Goal: Book appointment/travel/reservation

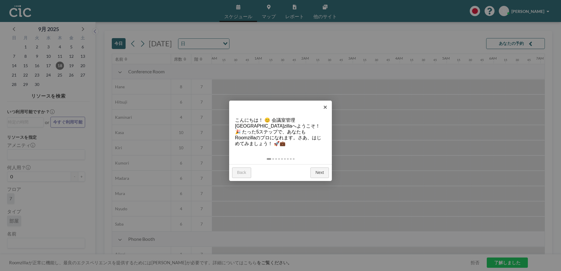
scroll to position [0, 798]
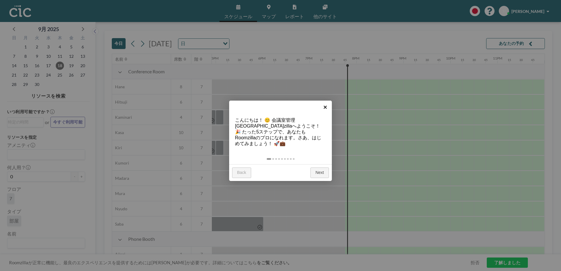
click at [325, 108] on link "×" at bounding box center [325, 107] width 13 height 13
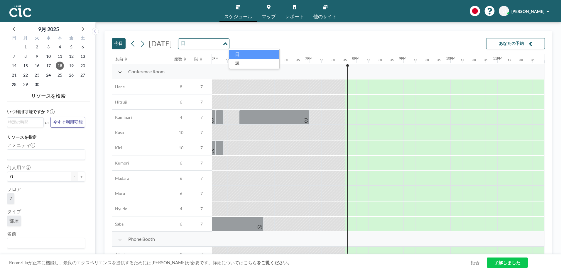
click at [229, 44] on div "Loading..." at bounding box center [226, 43] width 7 height 9
click at [229, 44] on div "Loading..." at bounding box center [224, 43] width 9 height 9
click at [80, 27] on icon at bounding box center [83, 29] width 8 height 8
click at [47, 46] on span "1" at bounding box center [48, 47] width 8 height 8
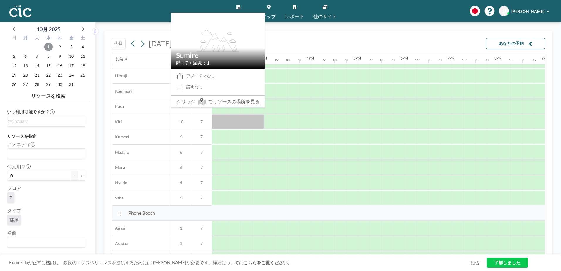
scroll to position [0, 652]
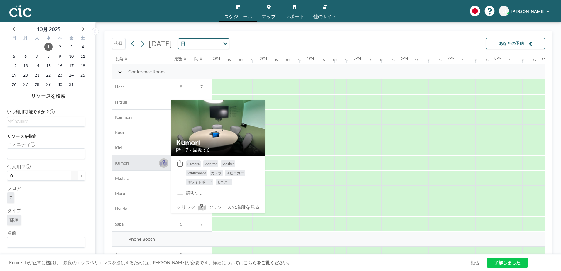
click at [164, 162] on icon at bounding box center [163, 162] width 3 height 4
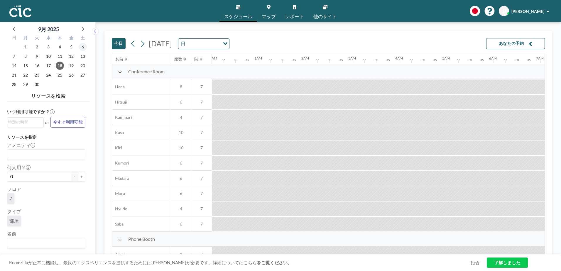
scroll to position [0, 798]
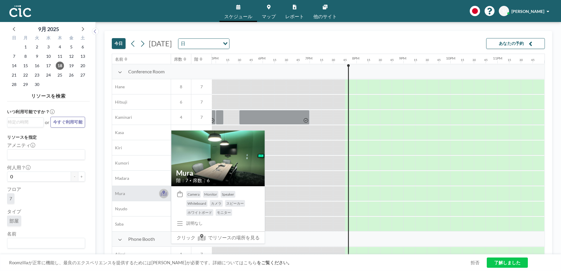
click at [165, 195] on icon at bounding box center [164, 194] width 7 height 4
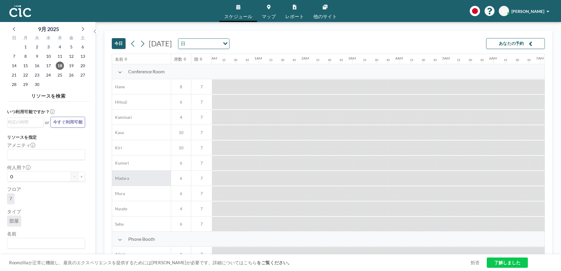
scroll to position [0, 798]
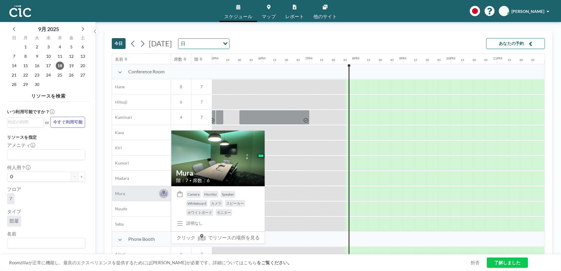
click at [163, 196] on icon at bounding box center [164, 194] width 7 height 4
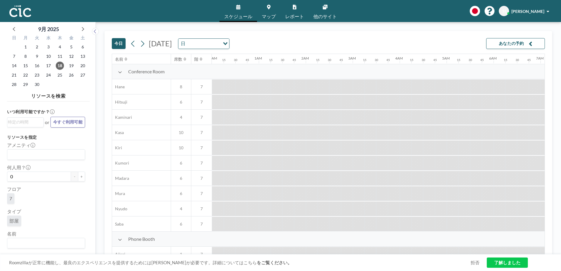
scroll to position [0, 798]
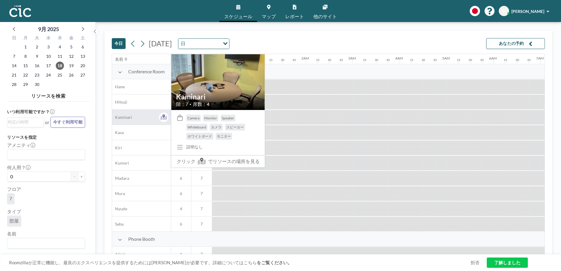
scroll to position [0, 798]
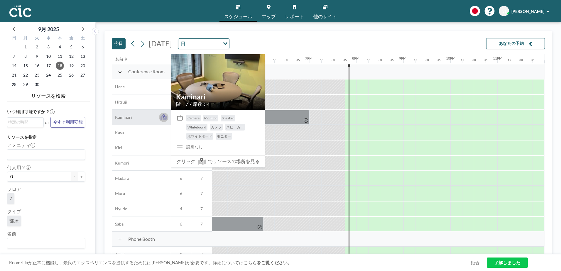
click at [164, 118] on icon at bounding box center [163, 117] width 3 height 4
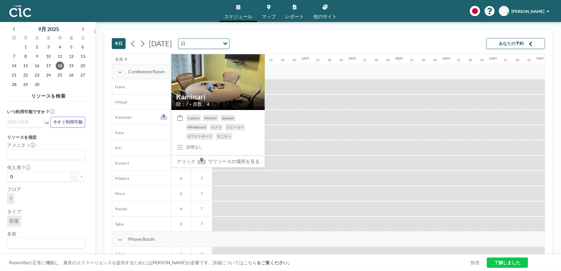
scroll to position [0, 798]
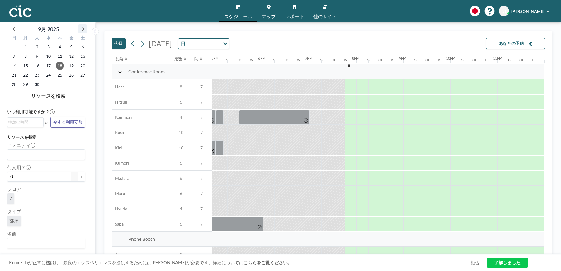
click at [81, 32] on icon at bounding box center [83, 29] width 8 height 8
click at [49, 47] on span "1" at bounding box center [48, 47] width 8 height 8
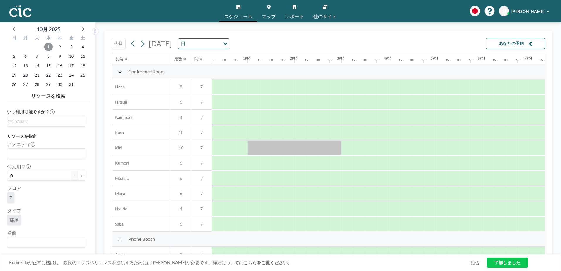
scroll to position [0, 576]
drag, startPoint x: 370, startPoint y: 191, endPoint x: 405, endPoint y: 192, distance: 34.7
click at [405, 192] on div at bounding box center [388, 193] width 47 height 15
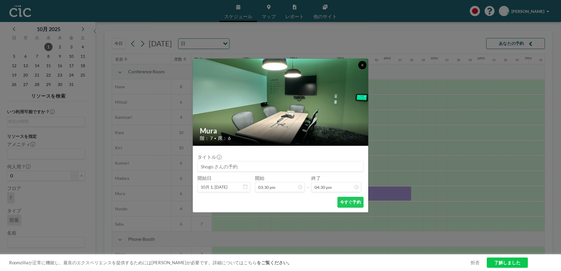
click at [365, 63] on button at bounding box center [363, 65] width 8 height 8
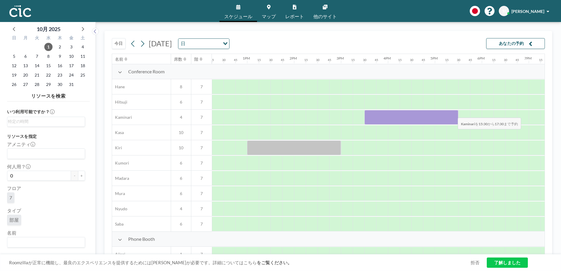
drag, startPoint x: 370, startPoint y: 116, endPoint x: 453, endPoint y: 114, distance: 83.4
click at [453, 114] on div at bounding box center [412, 117] width 94 height 15
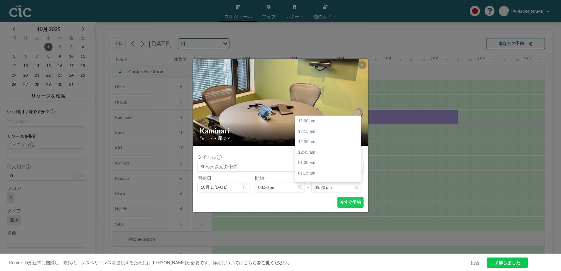
scroll to position [732, 0]
click at [310, 140] on div "06:00 pm" at bounding box center [329, 142] width 69 height 11
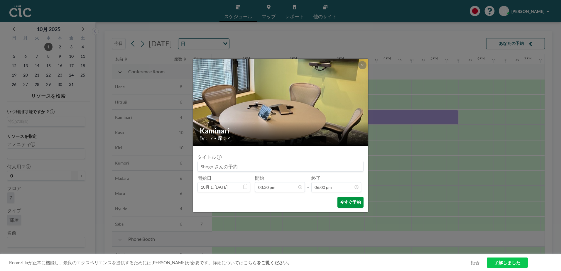
scroll to position [753, 0]
click at [354, 201] on button "今すぐ予約" at bounding box center [351, 202] width 26 height 11
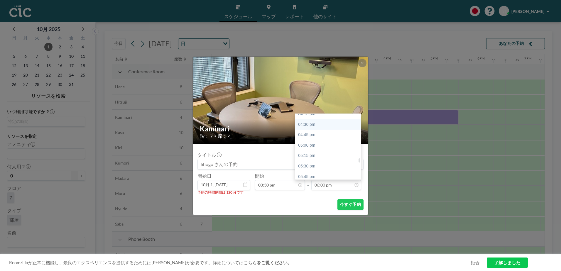
scroll to position [684, 0]
click at [311, 164] on div "05:30 pm" at bounding box center [329, 166] width 69 height 11
type input "05:30 pm"
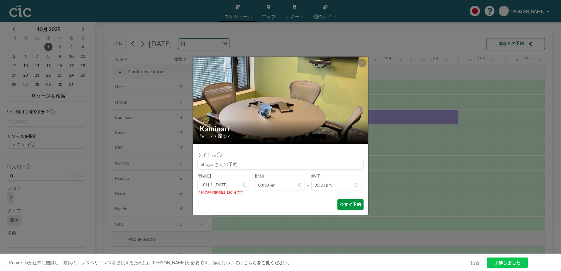
scroll to position [732, 0]
click at [345, 205] on button "今すぐ予約" at bounding box center [351, 204] width 26 height 11
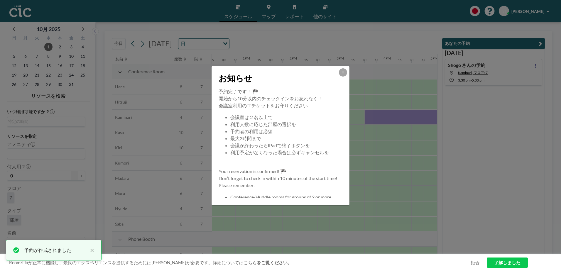
scroll to position [56, 0]
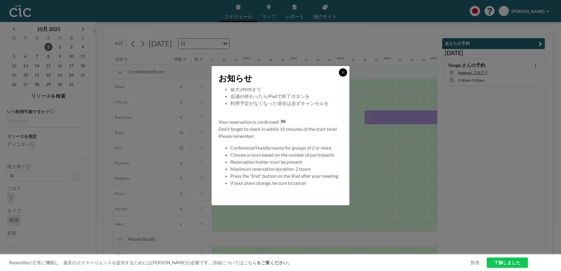
click at [344, 72] on icon at bounding box center [343, 72] width 2 height 2
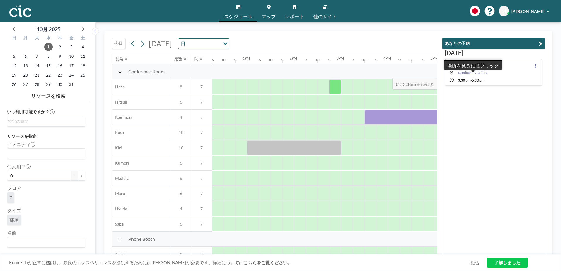
click at [474, 74] on span "Kaminari, フロア: 7" at bounding box center [473, 72] width 30 height 4
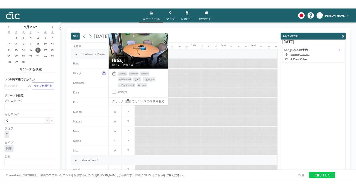
scroll to position [0, 906]
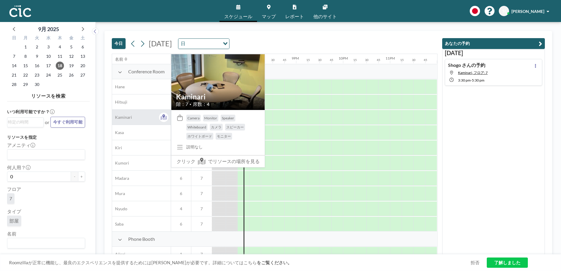
click at [123, 117] on span "Kaminari" at bounding box center [122, 117] width 20 height 5
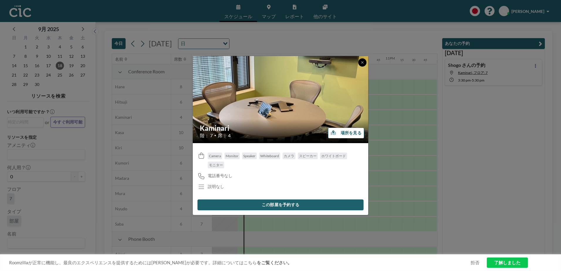
click at [362, 61] on icon at bounding box center [363, 63] width 4 height 4
